Goal: Check status

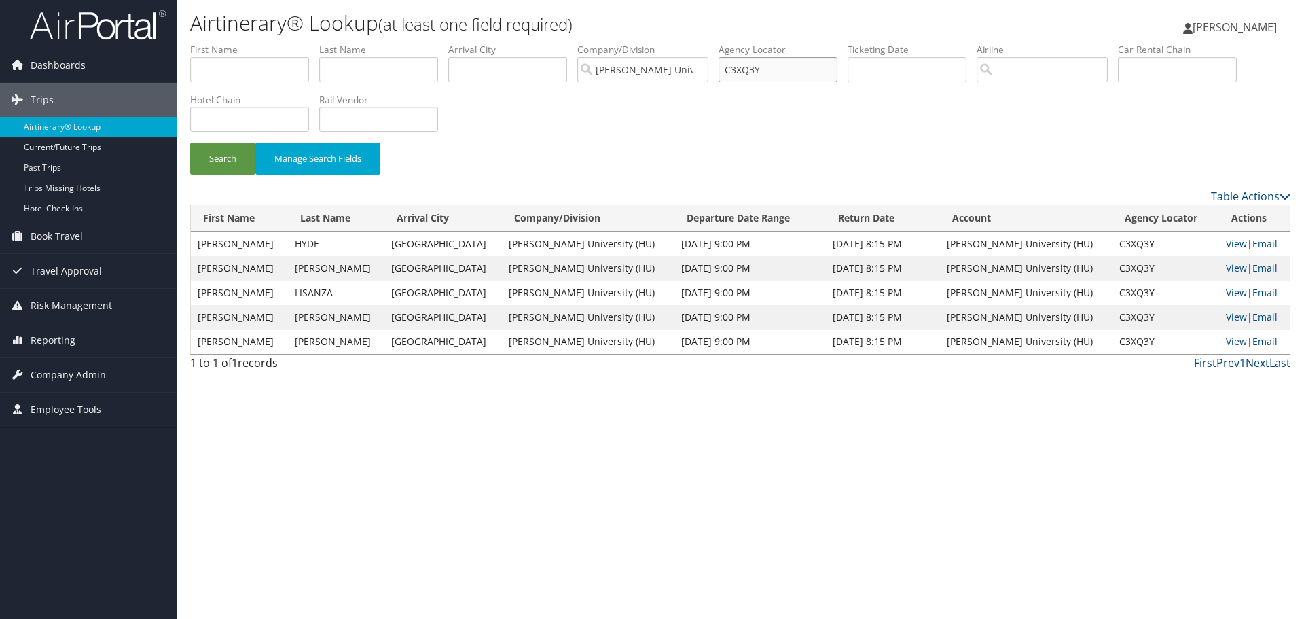
drag, startPoint x: 779, startPoint y: 75, endPoint x: 665, endPoint y: 73, distance: 114.1
click at [665, 43] on ul "First Name Last Name Departure City Arrival City Company/Division Howard Univer…" at bounding box center [740, 43] width 1100 height 0
paste input "MYM"
type input "C3XMYM"
click at [190, 143] on button "Search" at bounding box center [222, 159] width 65 height 32
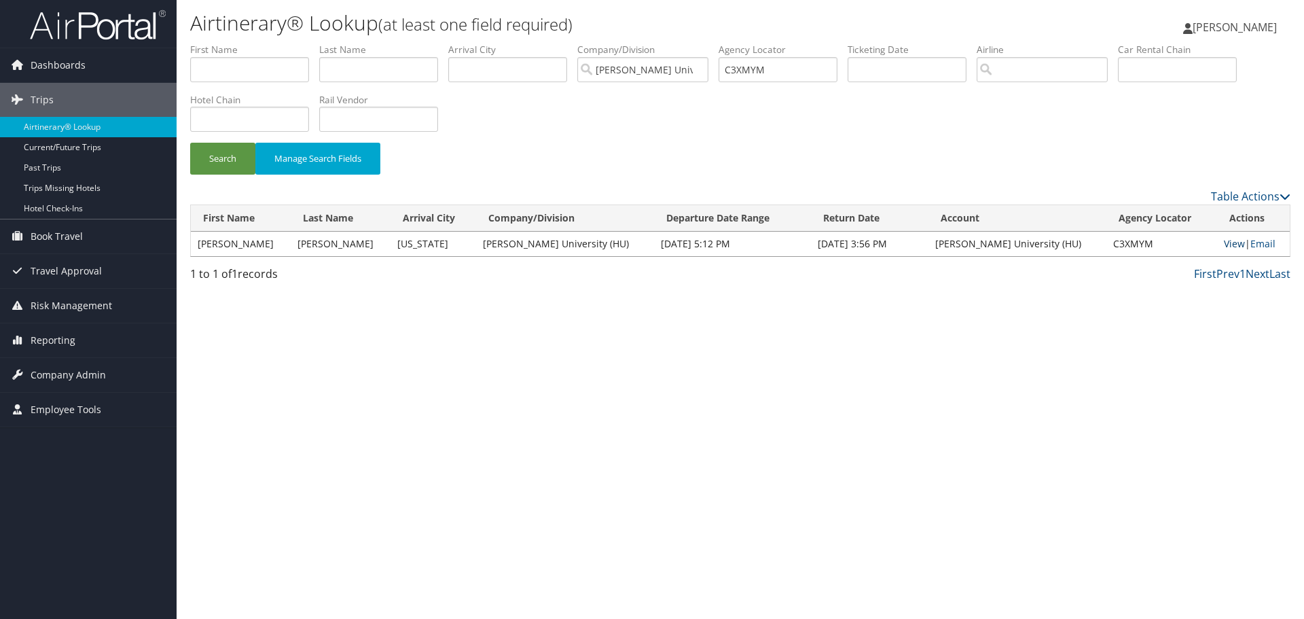
click at [1224, 248] on link "View" at bounding box center [1234, 243] width 21 height 13
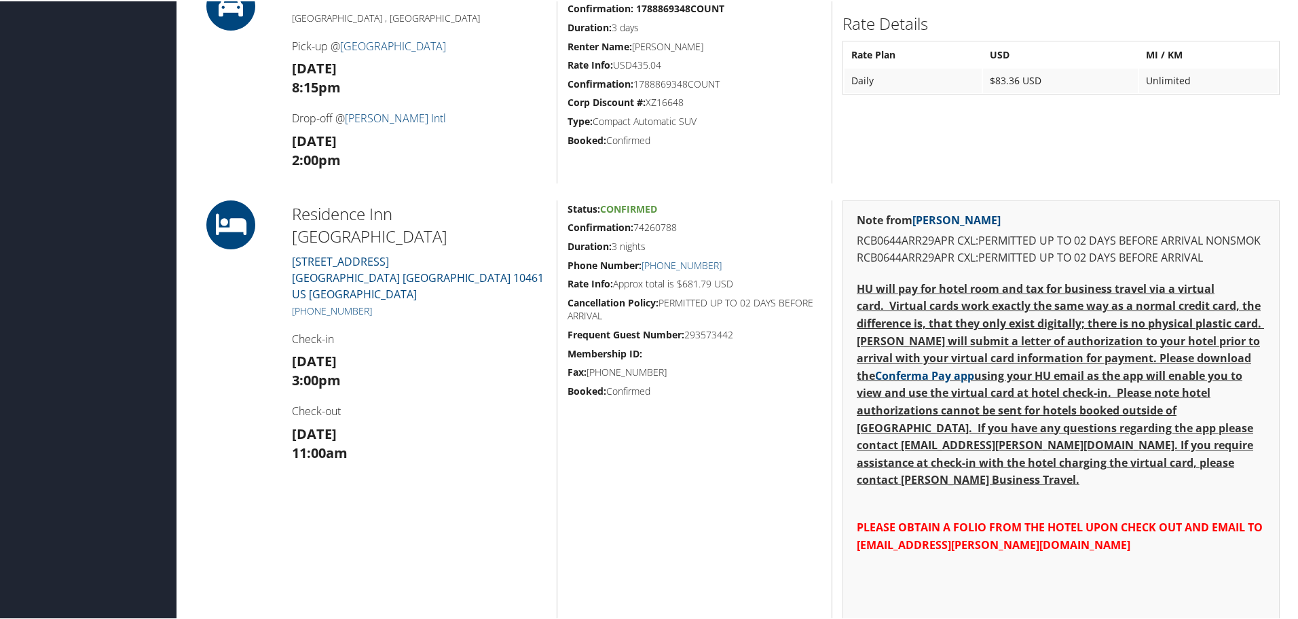
scroll to position [1290, 0]
